Goal: Navigation & Orientation: Find specific page/section

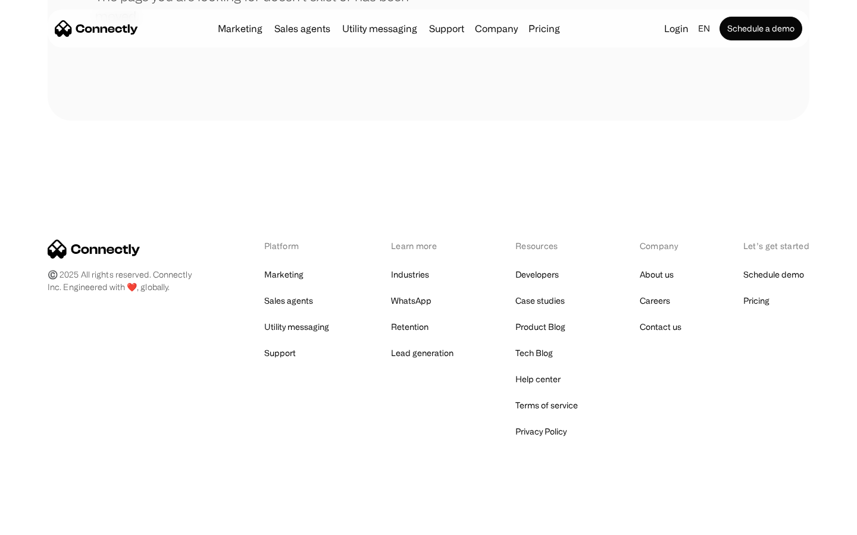
scroll to position [217, 0]
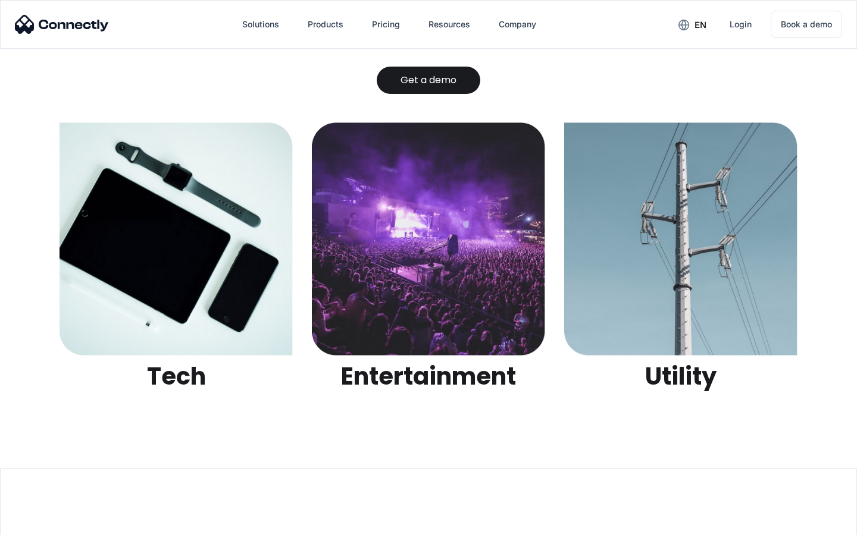
scroll to position [3754, 0]
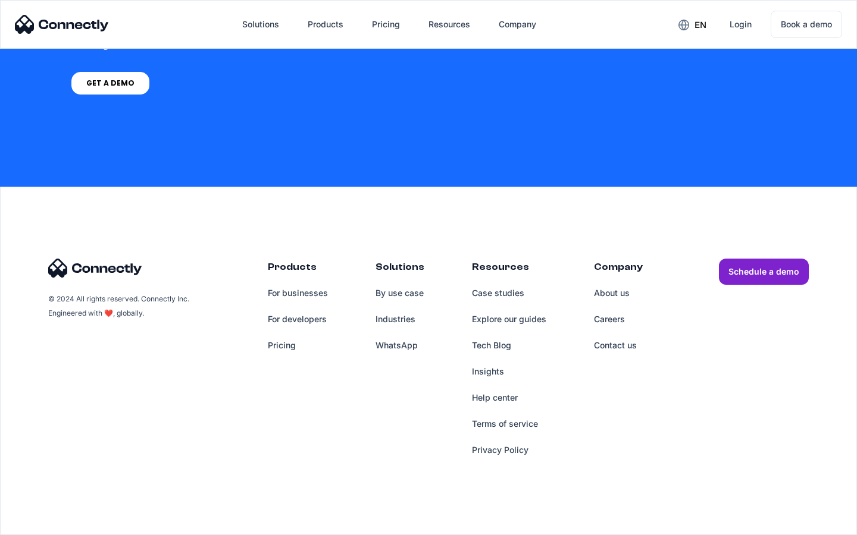
scroll to position [902, 0]
